Goal: Check status

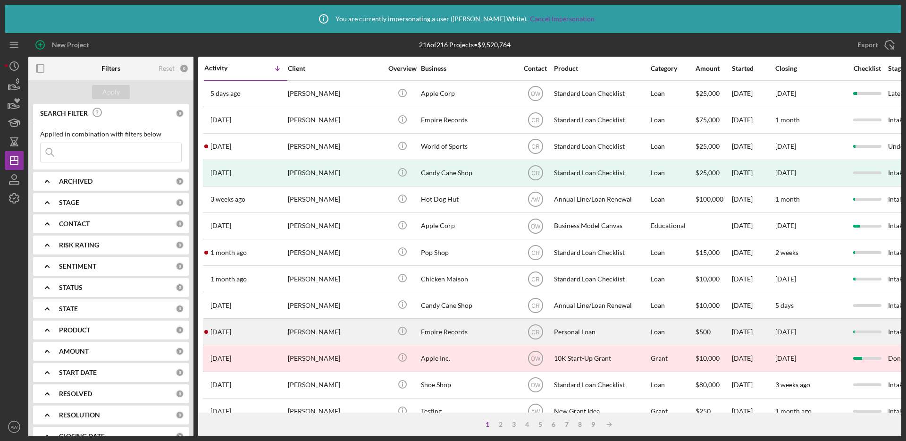
scroll to position [335, 0]
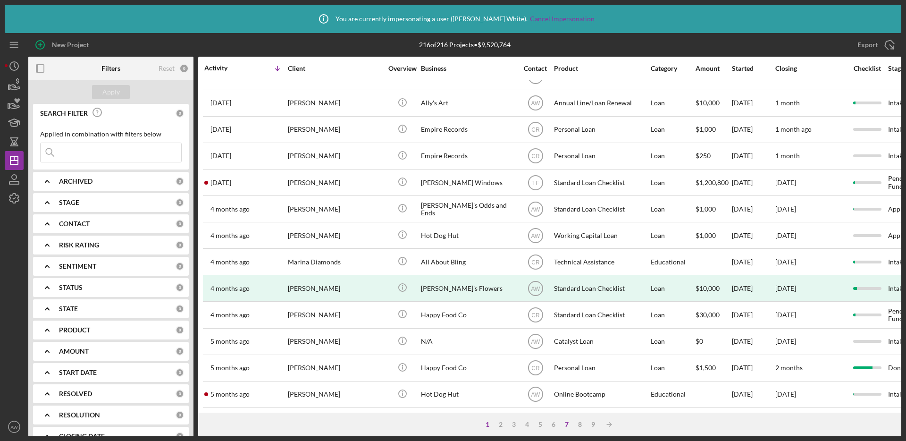
click at [567, 422] on div "7" at bounding box center [566, 424] width 13 height 8
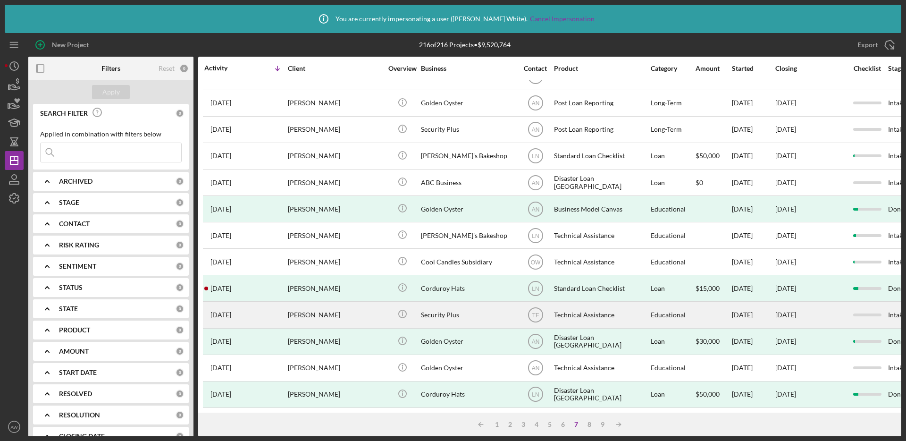
click at [355, 317] on div "[PERSON_NAME]" at bounding box center [335, 314] width 94 height 25
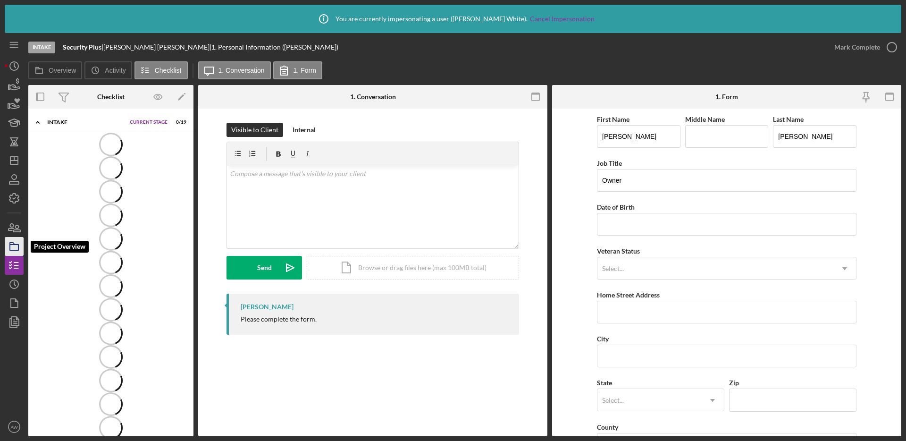
click at [10, 246] on icon "button" at bounding box center [14, 247] width 24 height 24
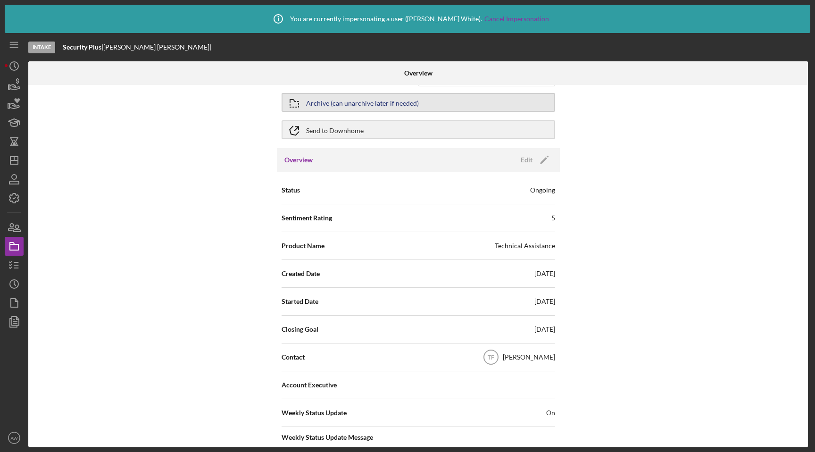
scroll to position [33, 0]
